Goal: Task Accomplishment & Management: Use online tool/utility

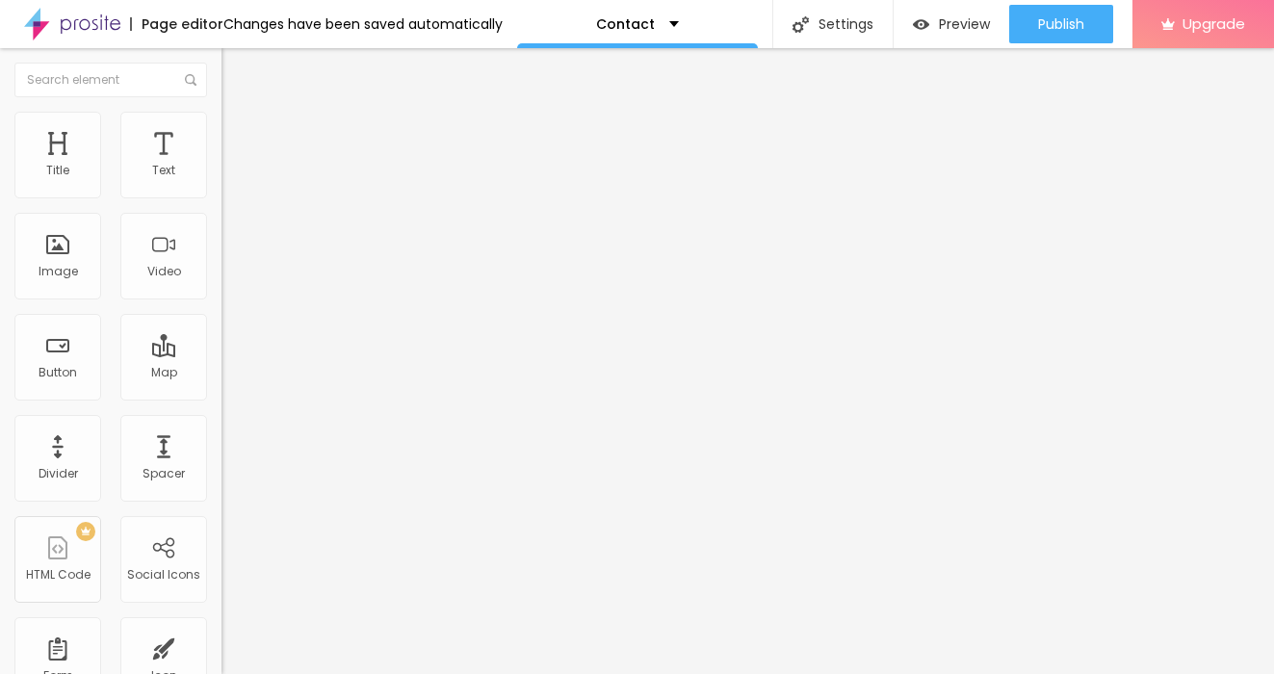
click at [221, 181] on input "Alboom [GEOGRAPHIC_DATA]" at bounding box center [336, 171] width 231 height 19
drag, startPoint x: 120, startPoint y: 221, endPoint x: 1, endPoint y: 217, distance: 119.5
click at [221, 217] on div "Address [GEOGRAPHIC_DATA] Align 15 Zoom" at bounding box center [331, 342] width 221 height 385
type input "Putney, [GEOGRAPHIC_DATA]"
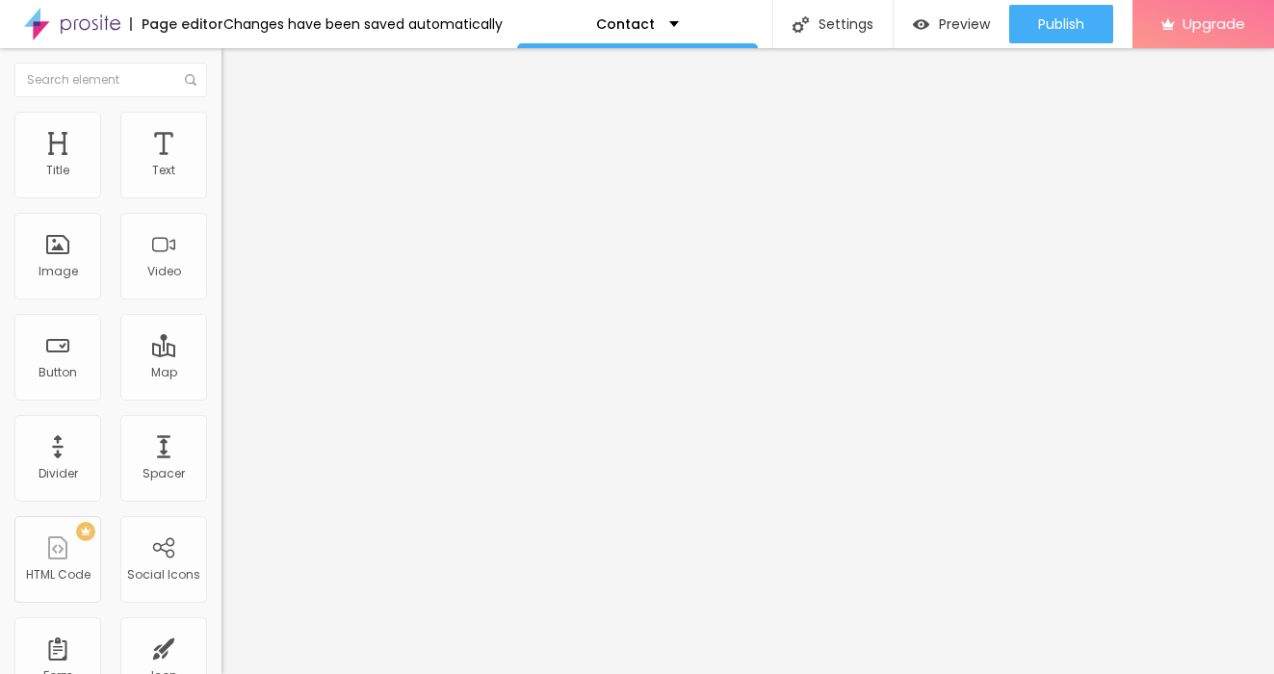
scroll to position [0, 0]
click at [236, 65] on img "button" at bounding box center [243, 70] width 15 height 15
click at [69, 158] on div "Title" at bounding box center [57, 155] width 87 height 87
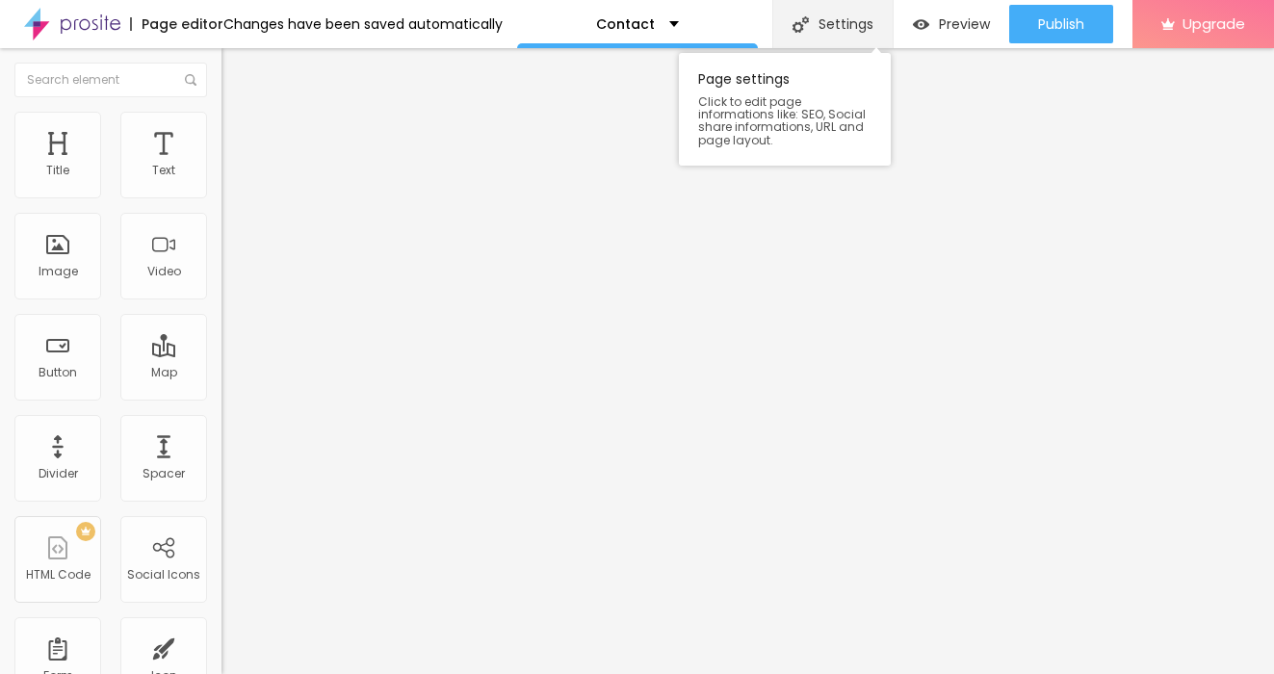
click at [854, 26] on div "Settings" at bounding box center [832, 24] width 120 height 48
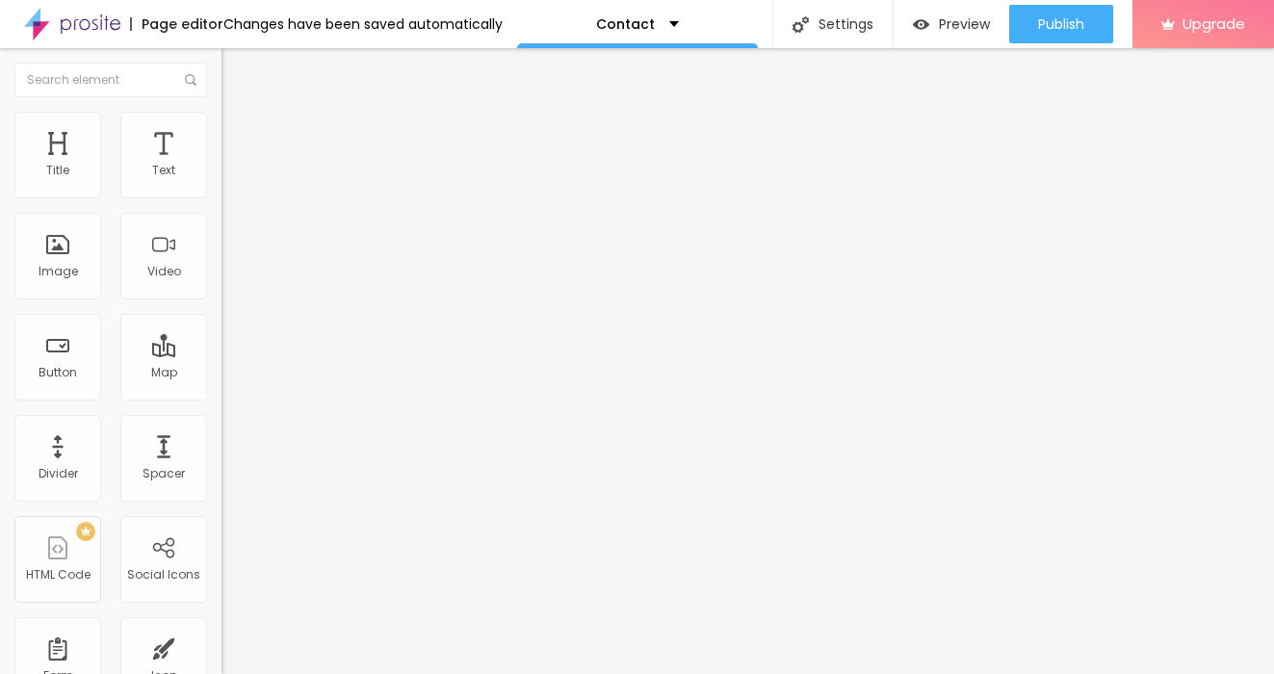
click at [44, 168] on div "Title" at bounding box center [57, 155] width 87 height 87
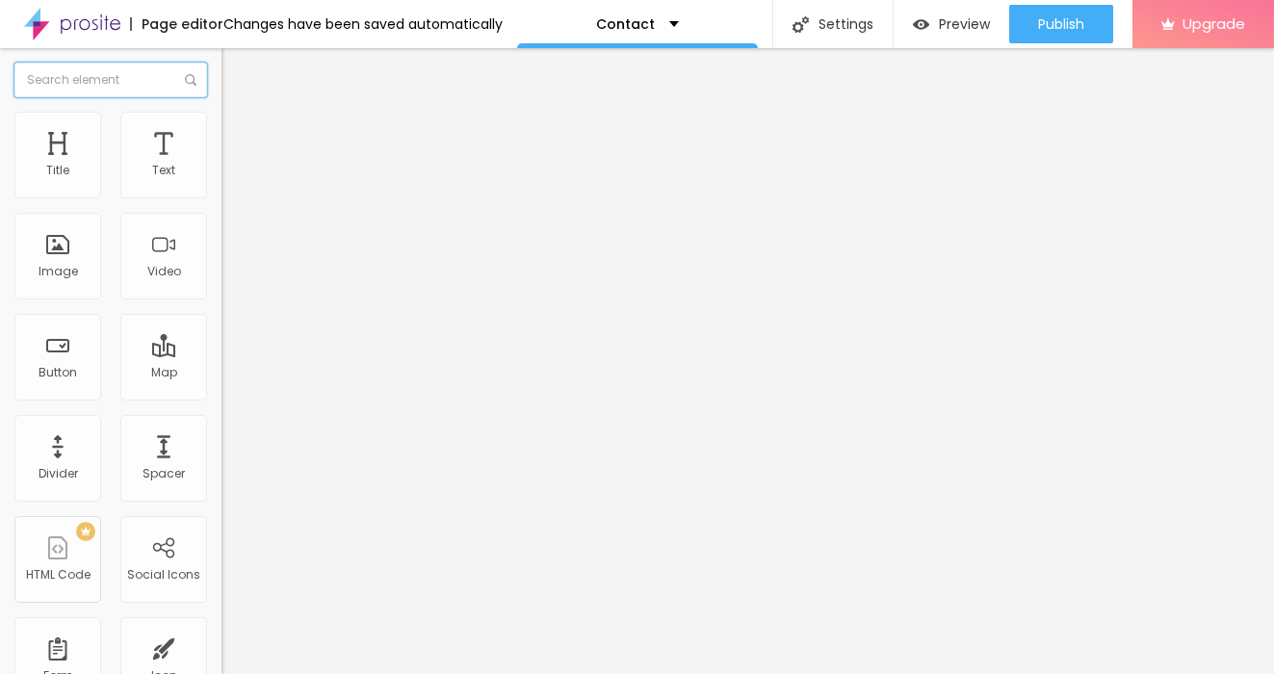
click at [75, 85] on input "text" at bounding box center [110, 80] width 193 height 35
click at [78, 158] on div "Title" at bounding box center [57, 155] width 87 height 87
click at [128, 81] on input "text" at bounding box center [110, 80] width 193 height 35
click at [73, 166] on div "Title" at bounding box center [57, 155] width 87 height 87
click at [221, 131] on img at bounding box center [229, 139] width 17 height 17
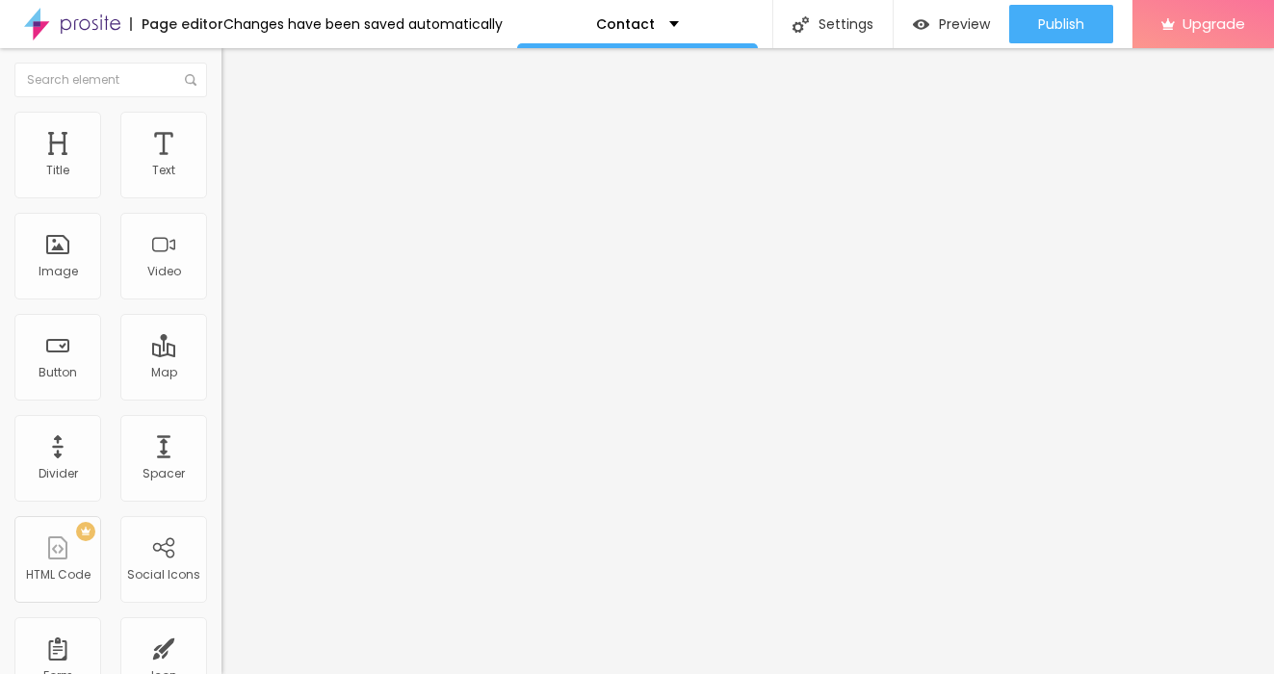
click at [221, 118] on li "Style" at bounding box center [331, 121] width 221 height 19
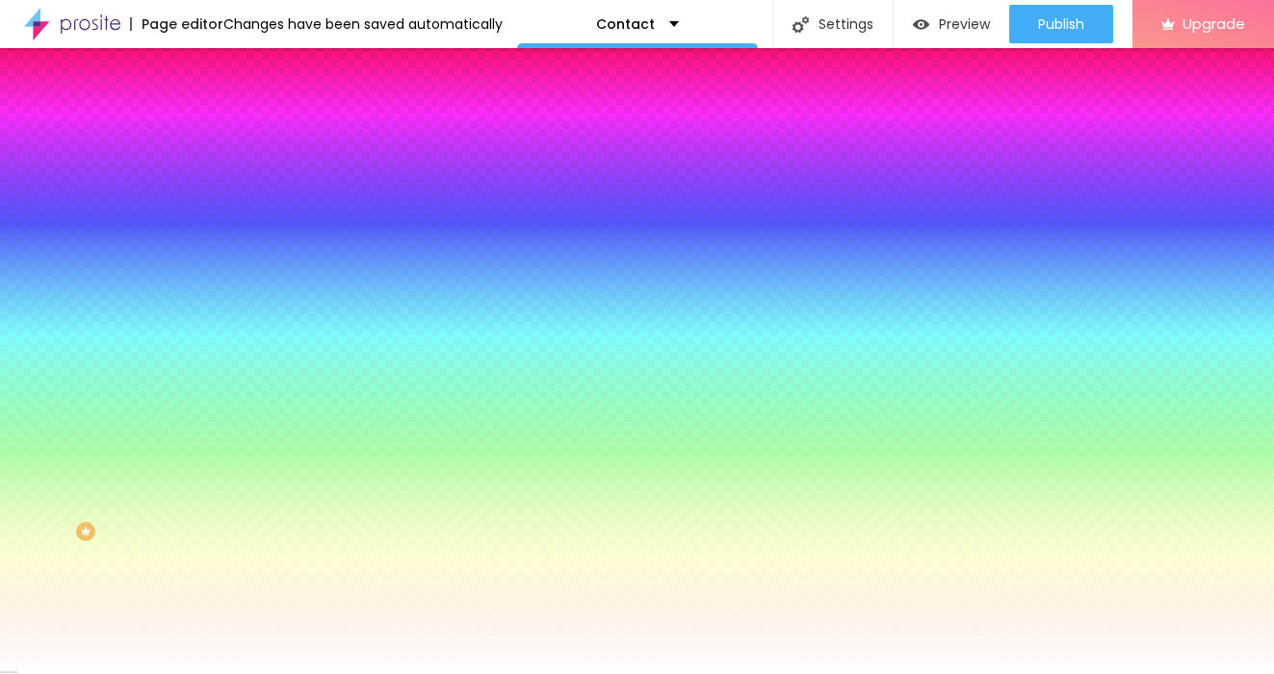
click at [221, 102] on li "Content" at bounding box center [331, 101] width 221 height 19
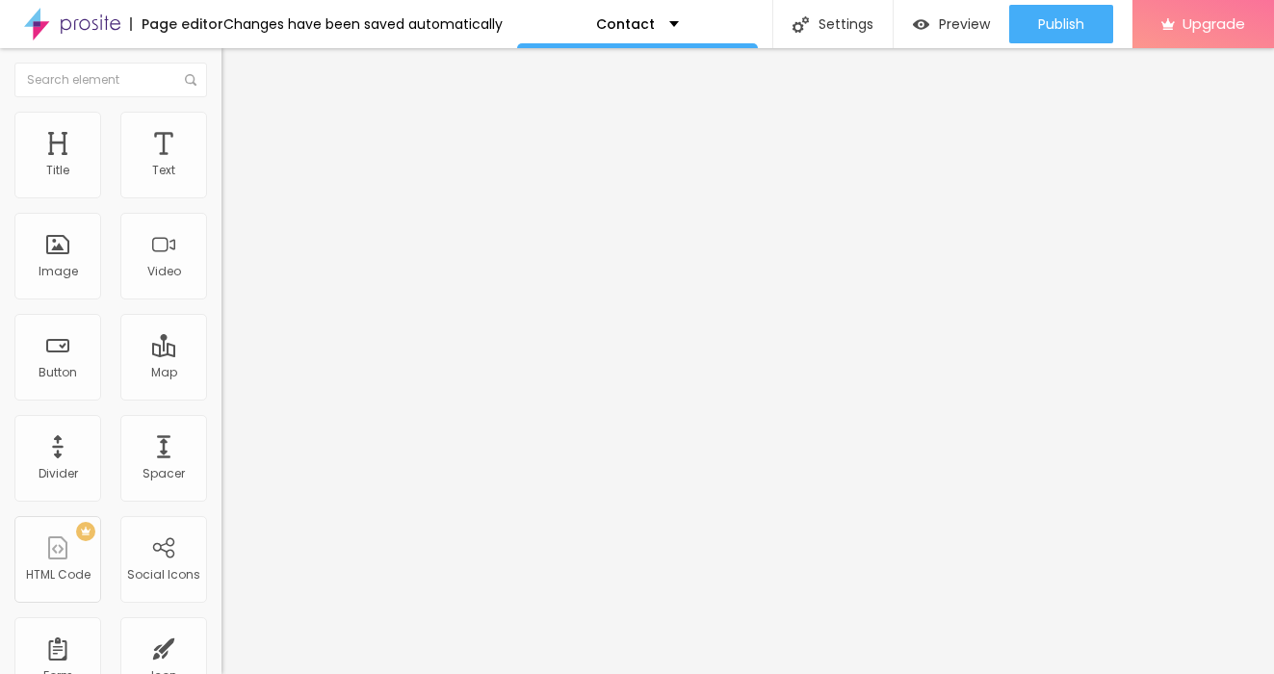
click at [234, 188] on div "Contact" at bounding box center [332, 178] width 196 height 17
